Goal: Task Accomplishment & Management: Use online tool/utility

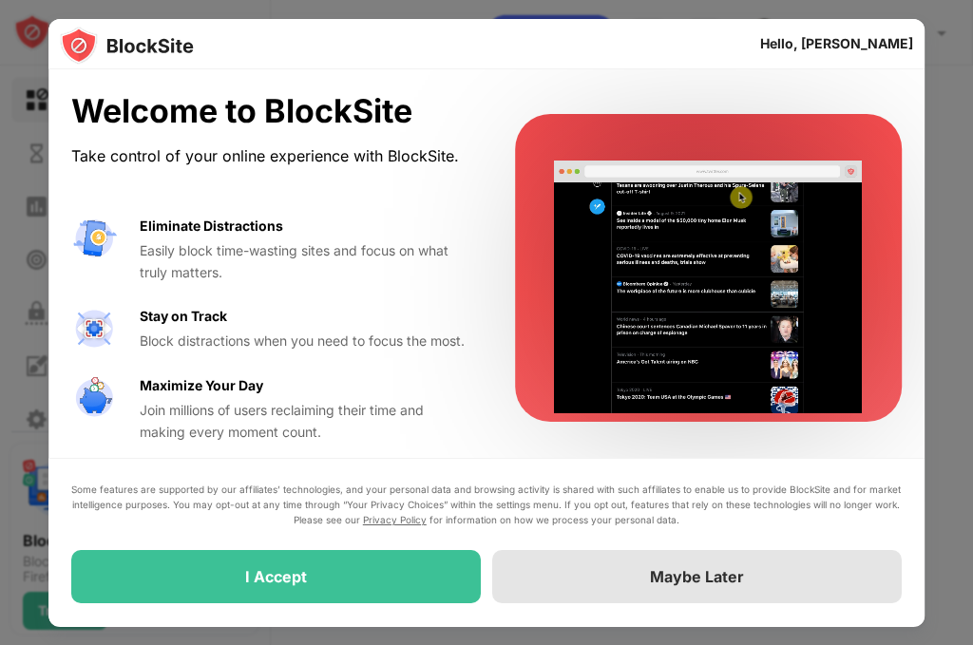
click at [671, 586] on div "Maybe Later" at bounding box center [697, 577] width 94 height 19
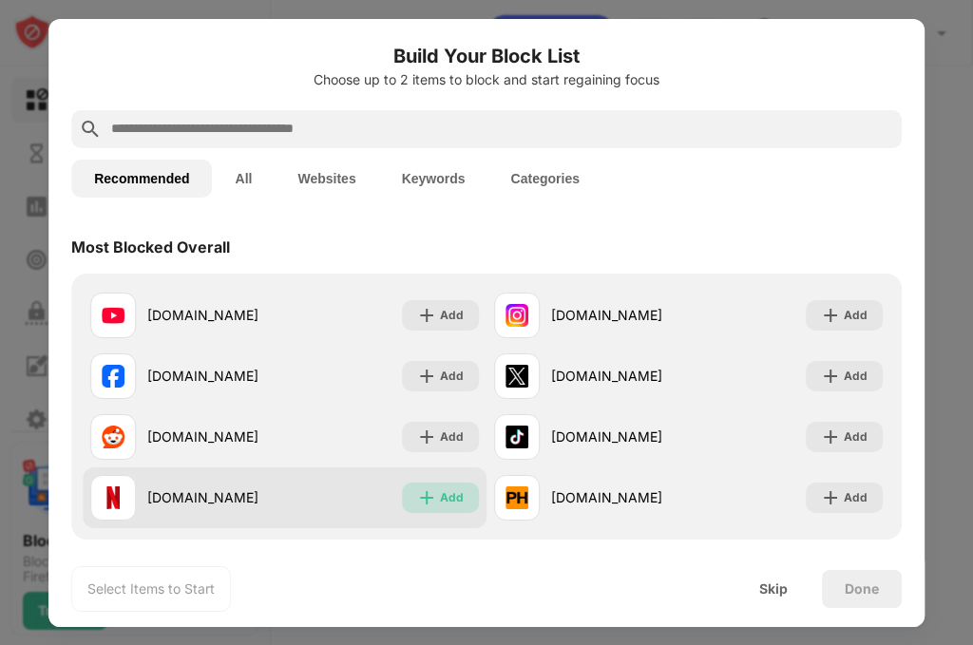
click at [440, 502] on div "Add" at bounding box center [452, 498] width 24 height 19
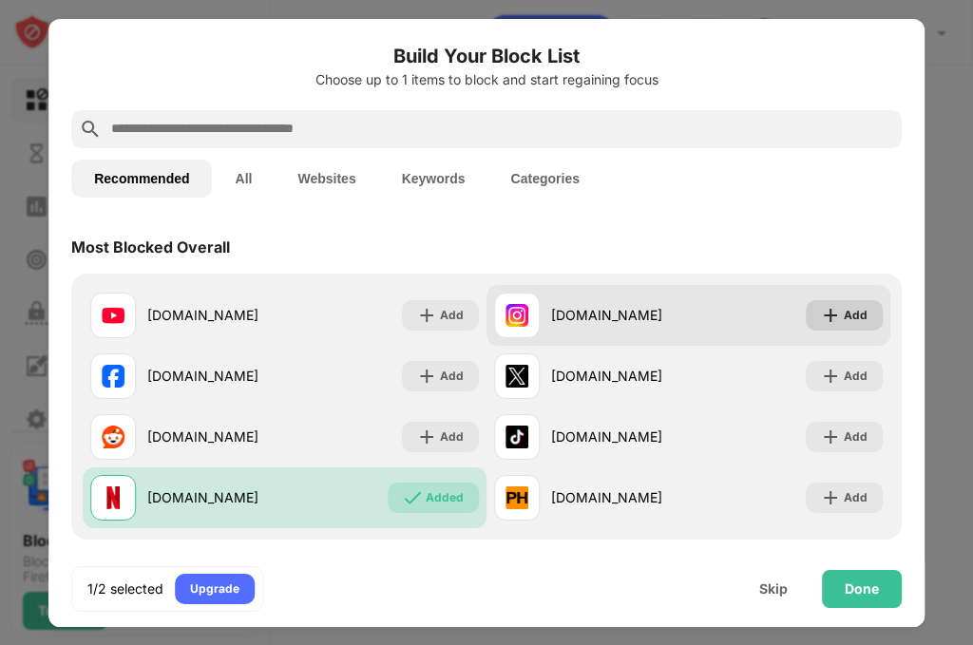
click at [821, 320] on img at bounding box center [830, 315] width 19 height 19
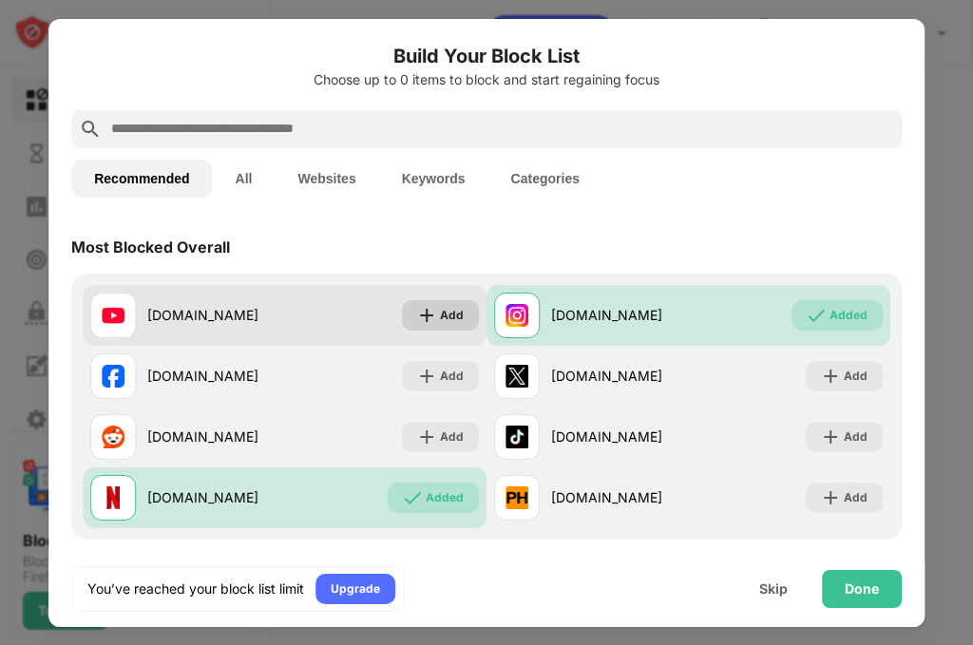
click at [431, 319] on div "Add" at bounding box center [440, 315] width 77 height 30
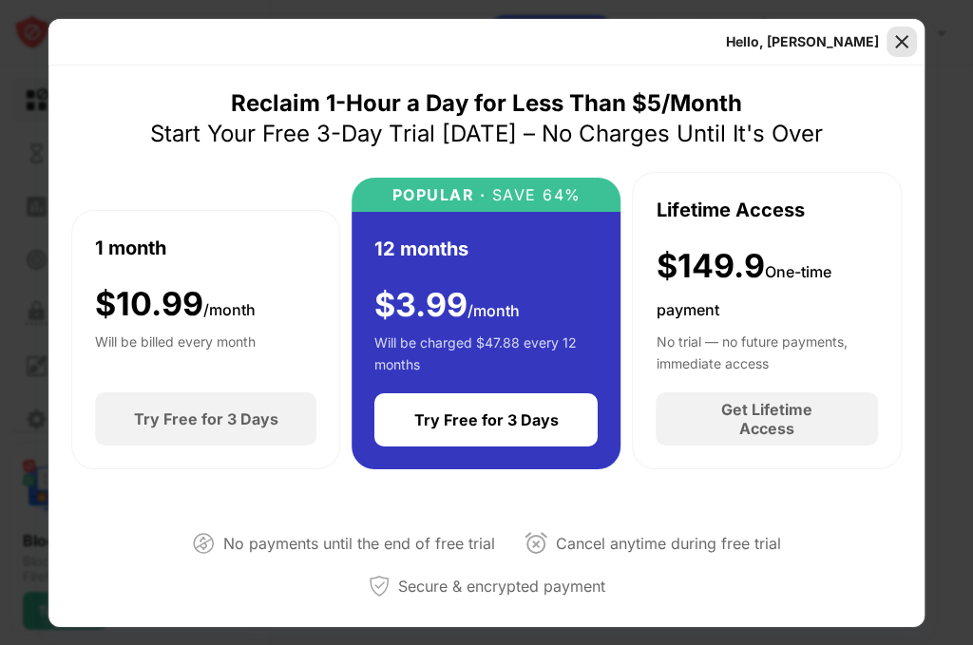
click at [894, 32] on img at bounding box center [901, 41] width 19 height 19
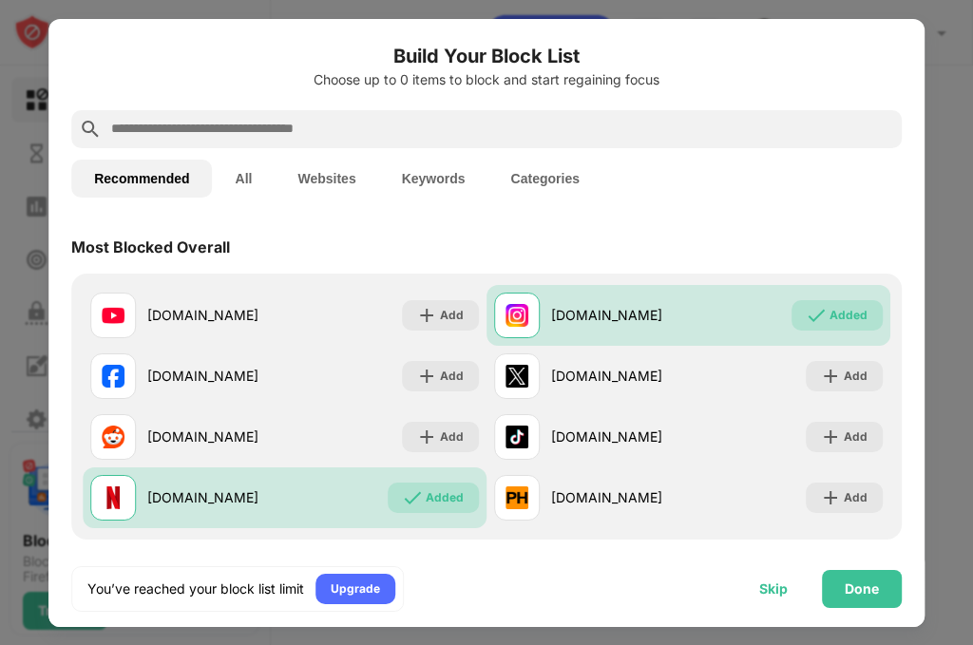
click at [768, 582] on div "Skip" at bounding box center [773, 589] width 29 height 15
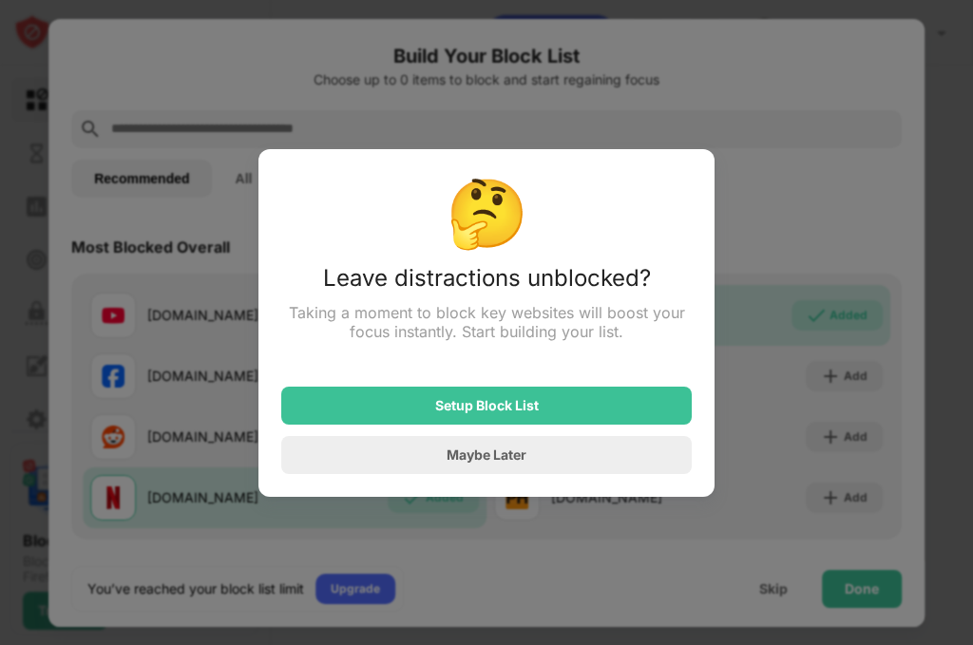
click at [559, 517] on div at bounding box center [486, 322] width 973 height 645
